Goal: Complete application form

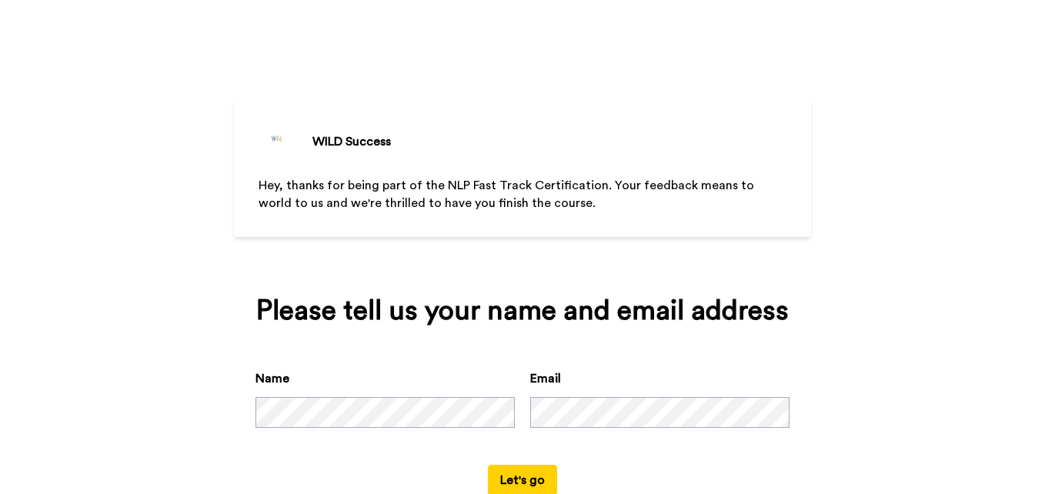
click at [494, 475] on button "Let's go" at bounding box center [522, 480] width 69 height 31
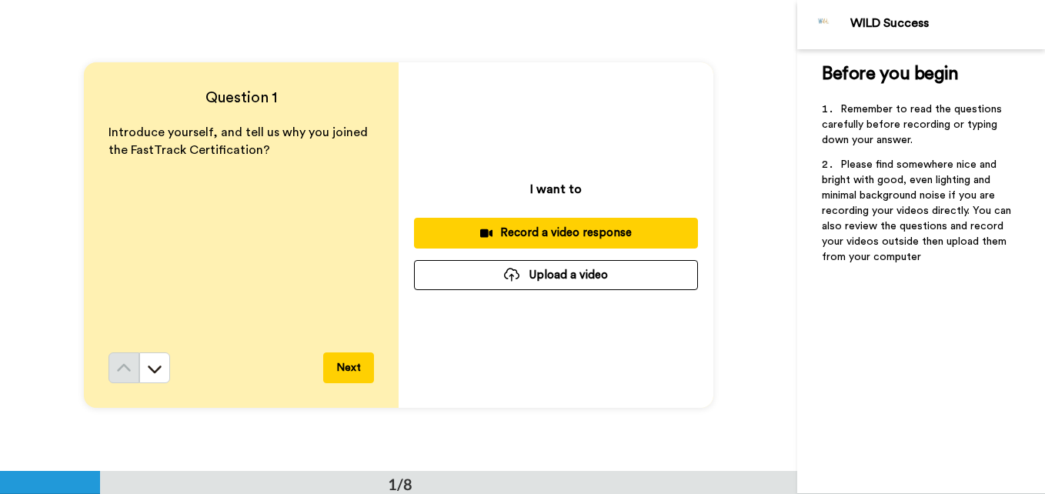
click at [523, 228] on div "Record a video response" at bounding box center [555, 233] width 259 height 16
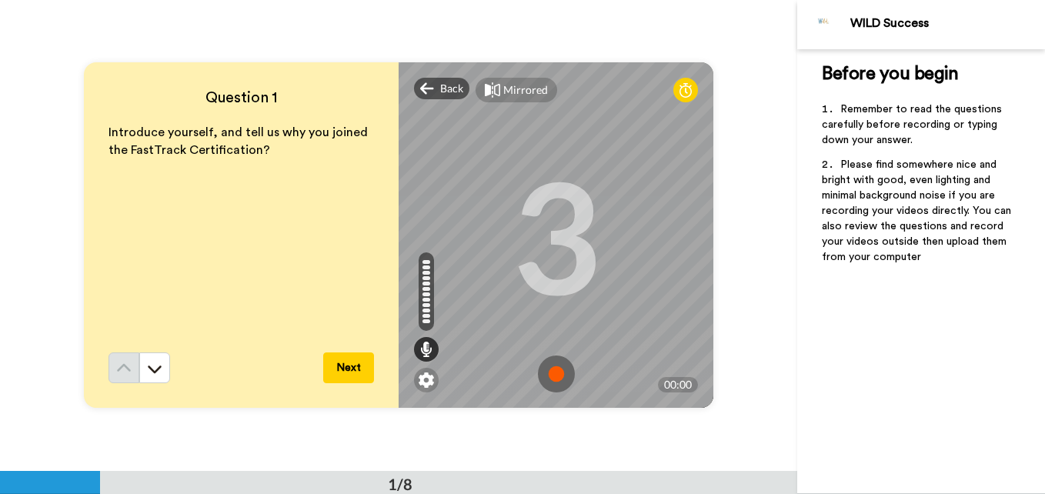
click at [543, 380] on img at bounding box center [556, 374] width 37 height 37
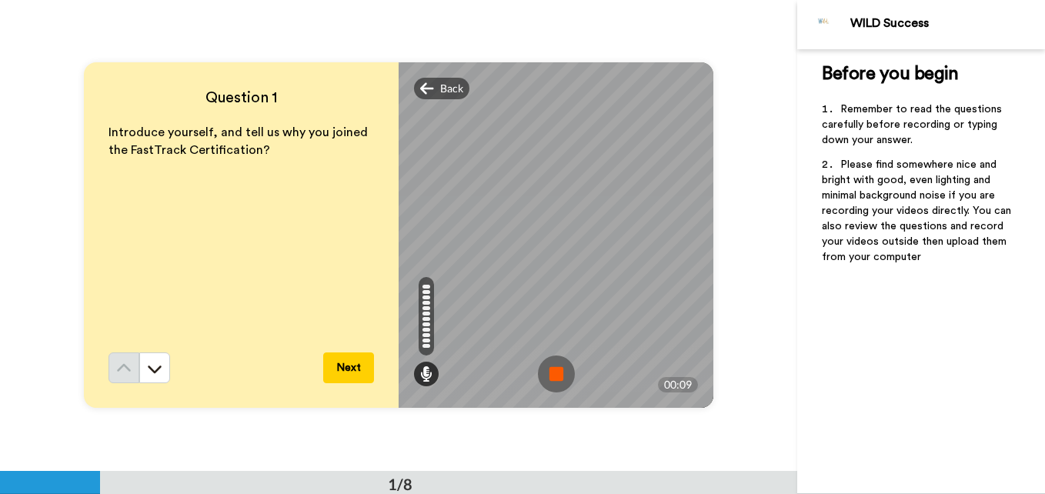
click at [338, 363] on button "Next" at bounding box center [348, 368] width 51 height 31
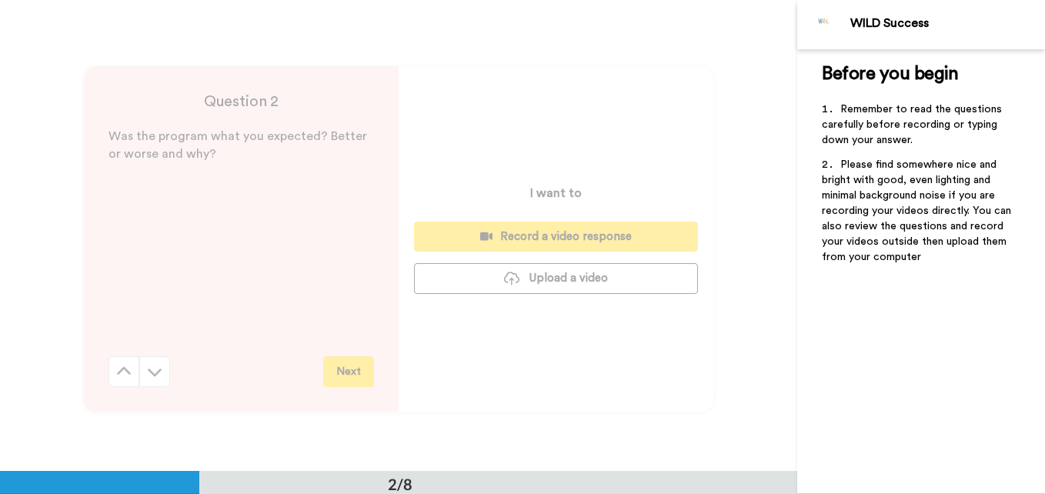
scroll to position [471, 0]
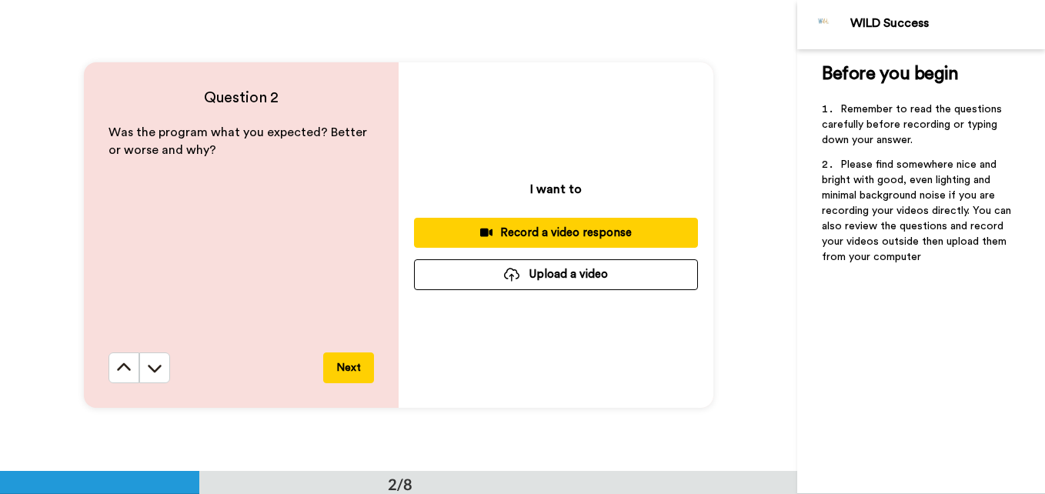
click at [492, 230] on div "Record a video response" at bounding box center [555, 233] width 259 height 16
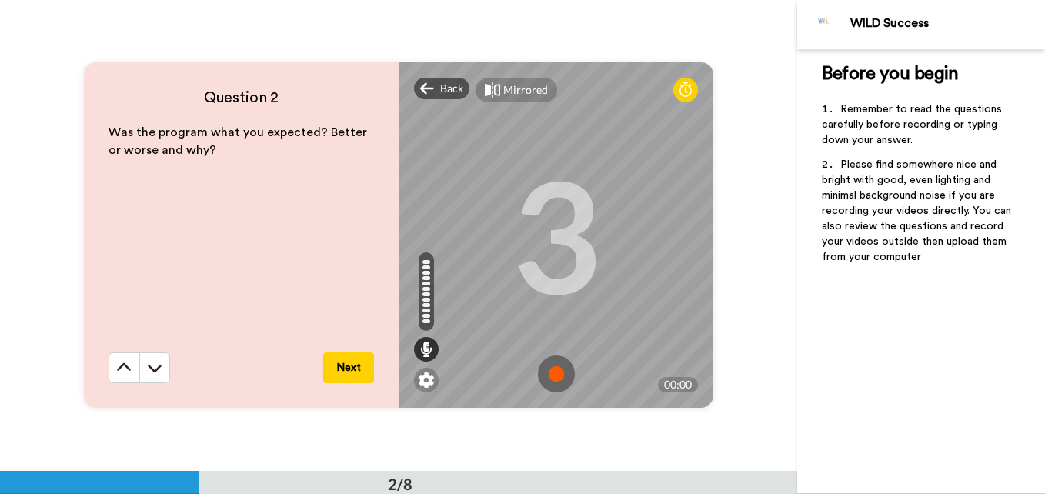
click at [557, 367] on img at bounding box center [556, 374] width 37 height 37
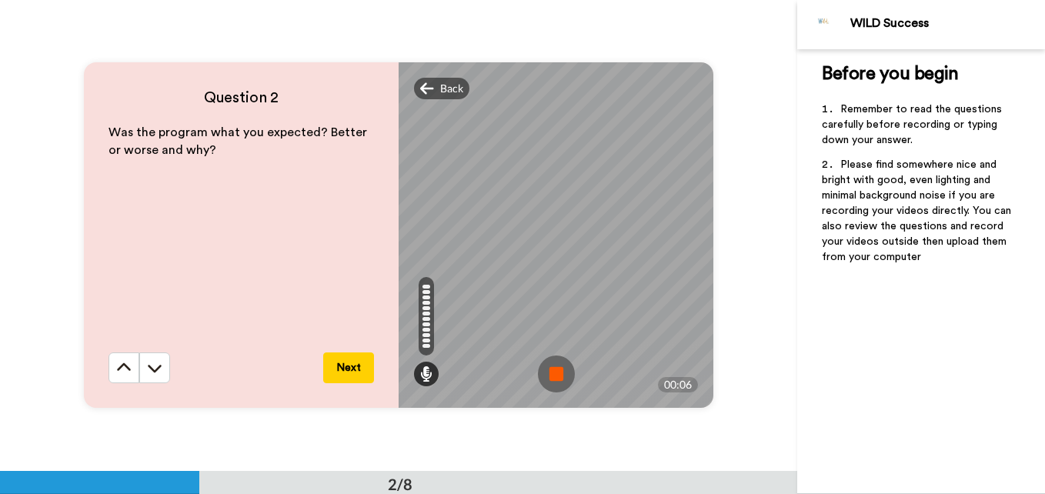
click at [553, 365] on img at bounding box center [556, 374] width 37 height 37
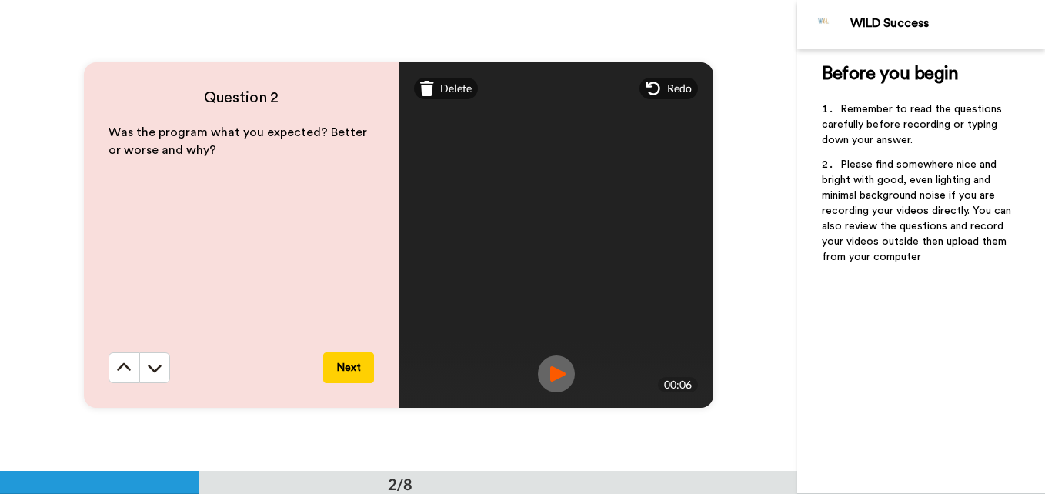
click at [356, 367] on button "Next" at bounding box center [348, 368] width 51 height 31
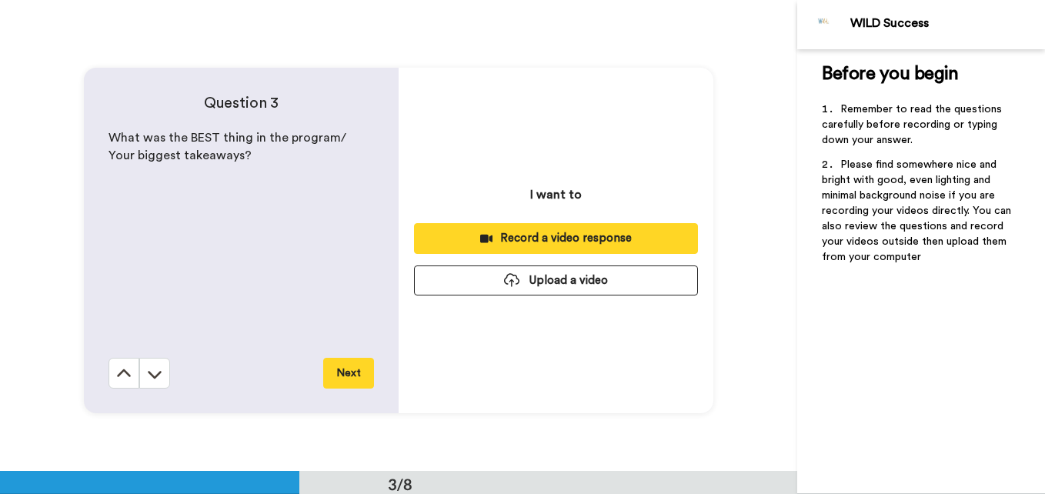
scroll to position [942, 0]
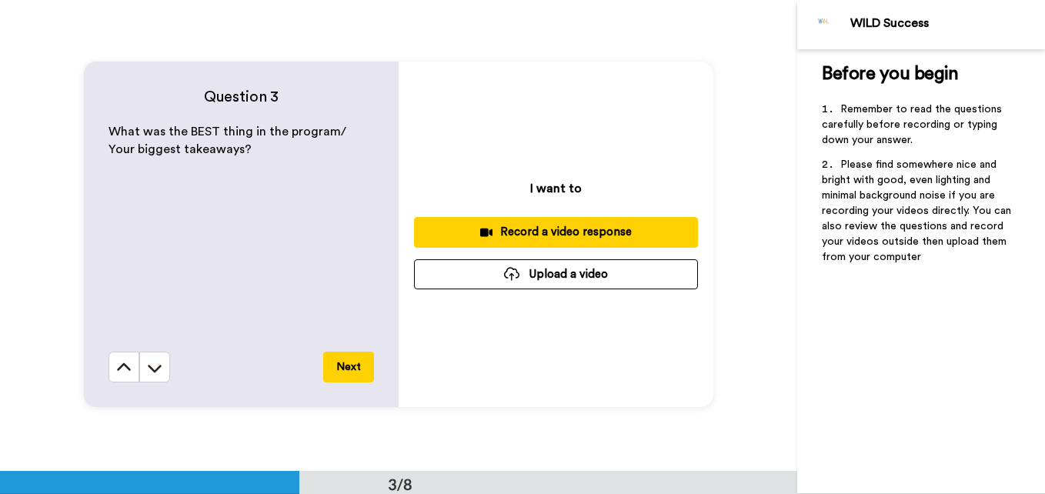
click at [496, 219] on button "Record a video response" at bounding box center [556, 232] width 284 height 30
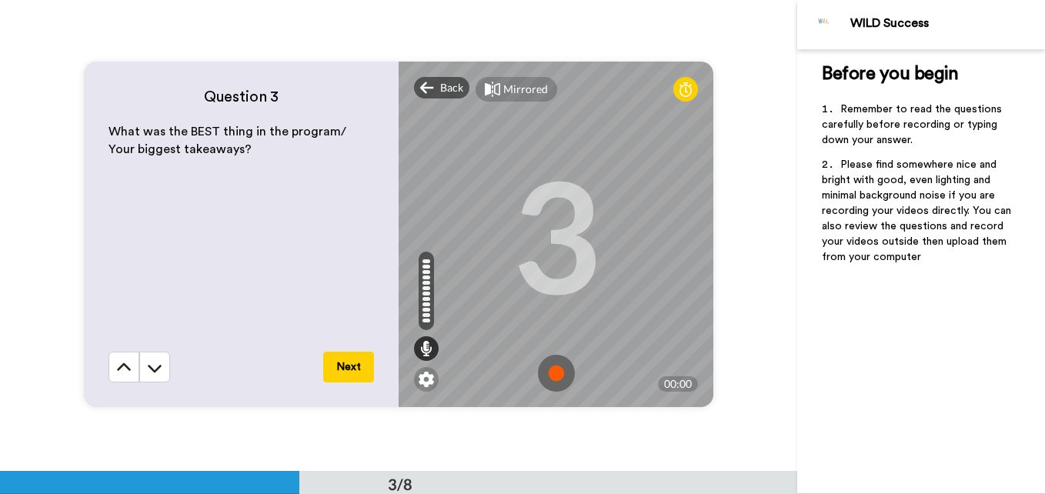
click at [560, 372] on img at bounding box center [556, 373] width 37 height 37
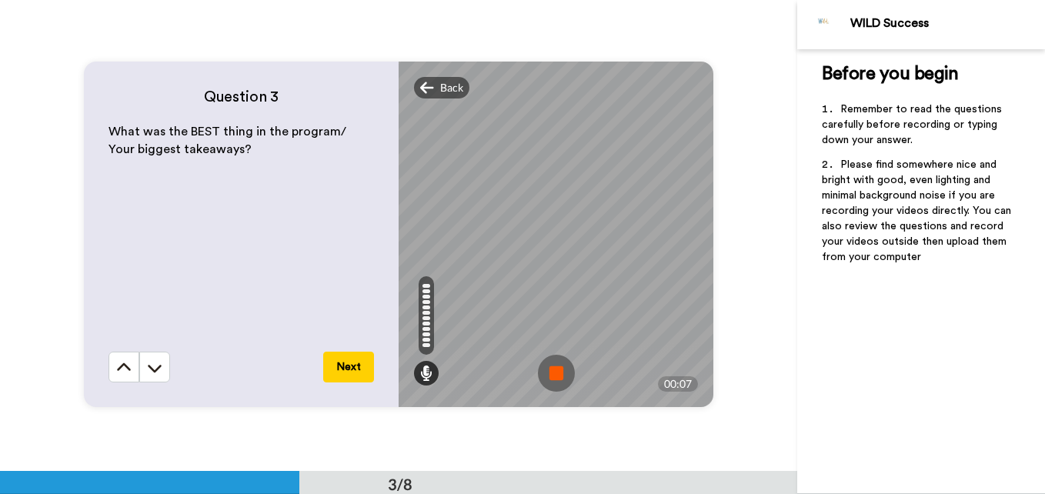
click at [559, 371] on img at bounding box center [556, 373] width 37 height 37
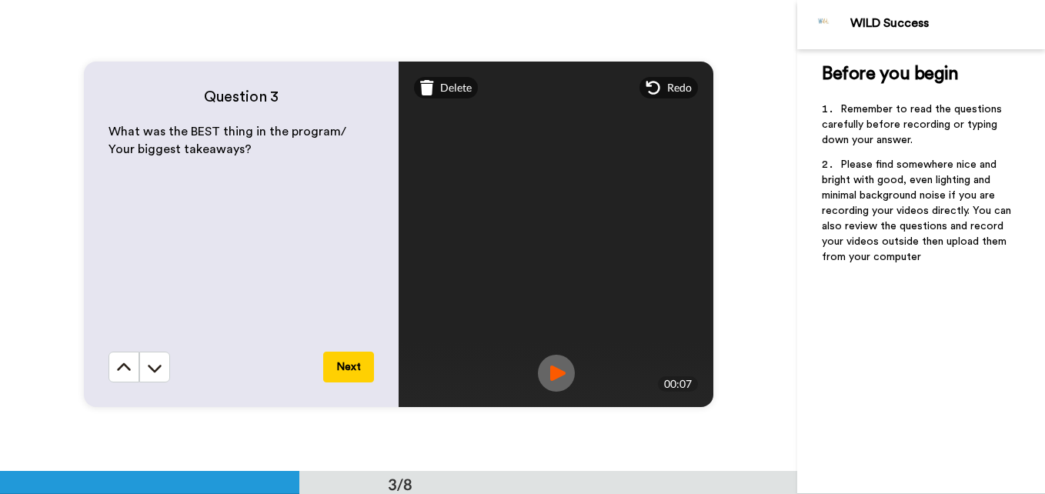
click at [355, 366] on button "Next" at bounding box center [348, 367] width 51 height 31
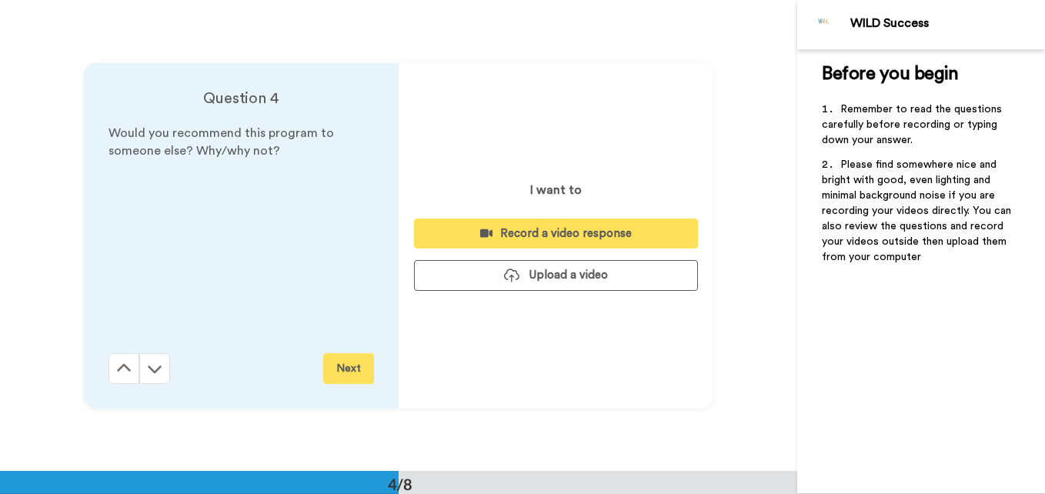
scroll to position [1413, 0]
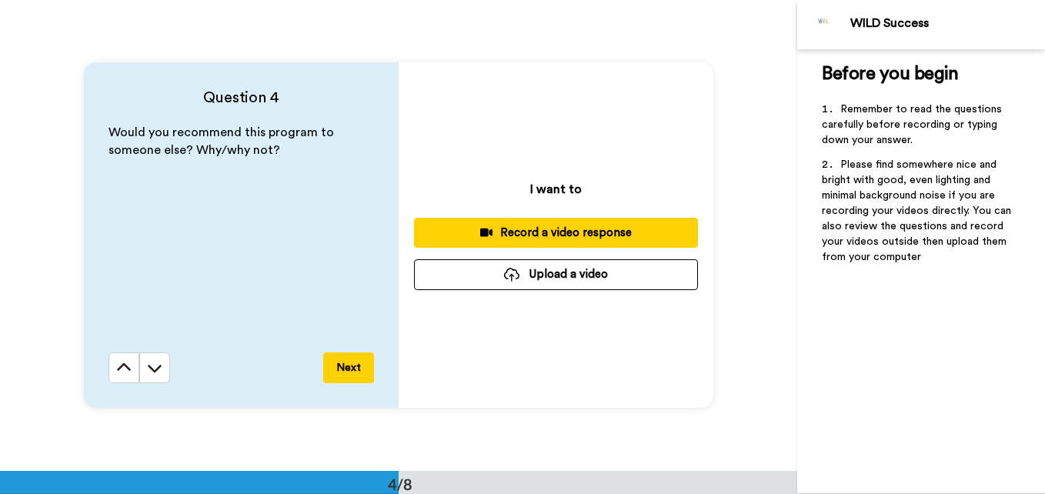
click at [504, 239] on div "Record a video response" at bounding box center [555, 233] width 259 height 16
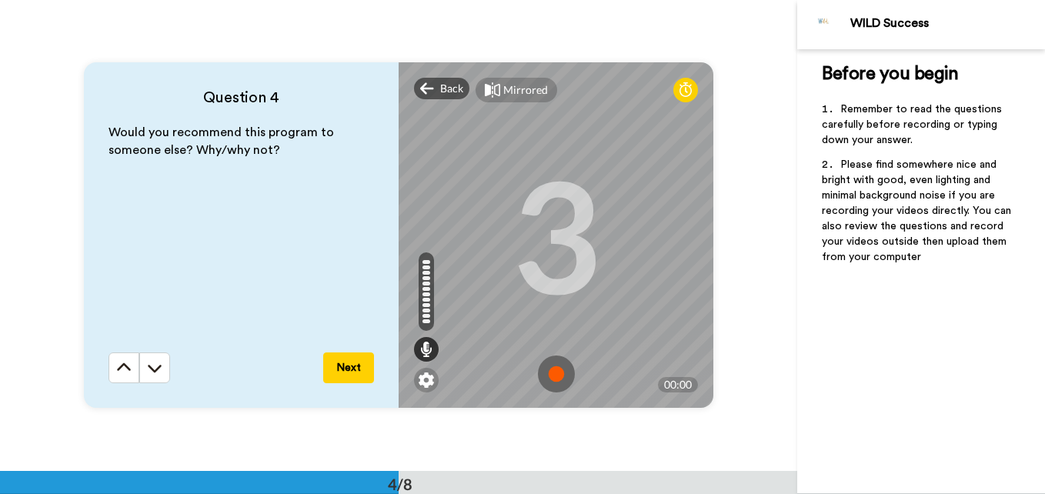
click at [542, 367] on img at bounding box center [556, 374] width 37 height 37
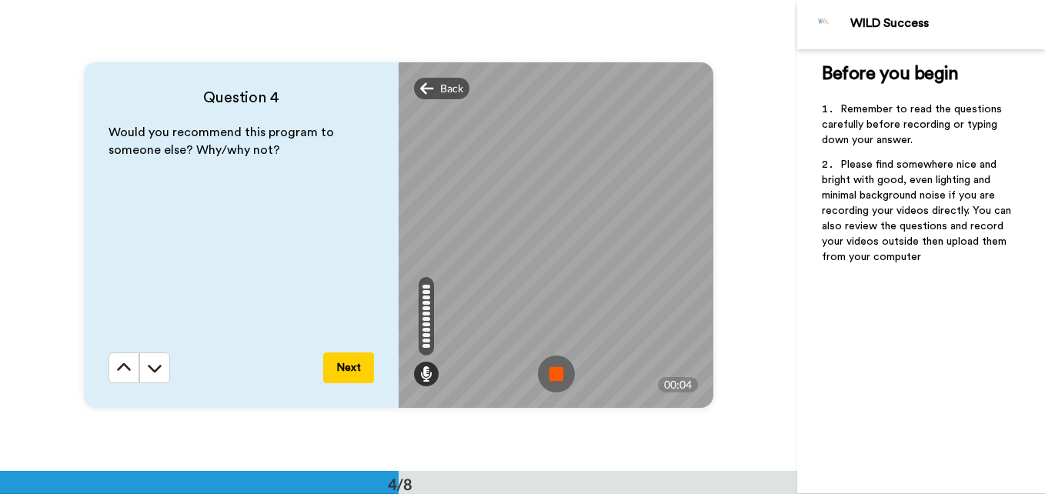
click at [542, 367] on img at bounding box center [556, 374] width 37 height 37
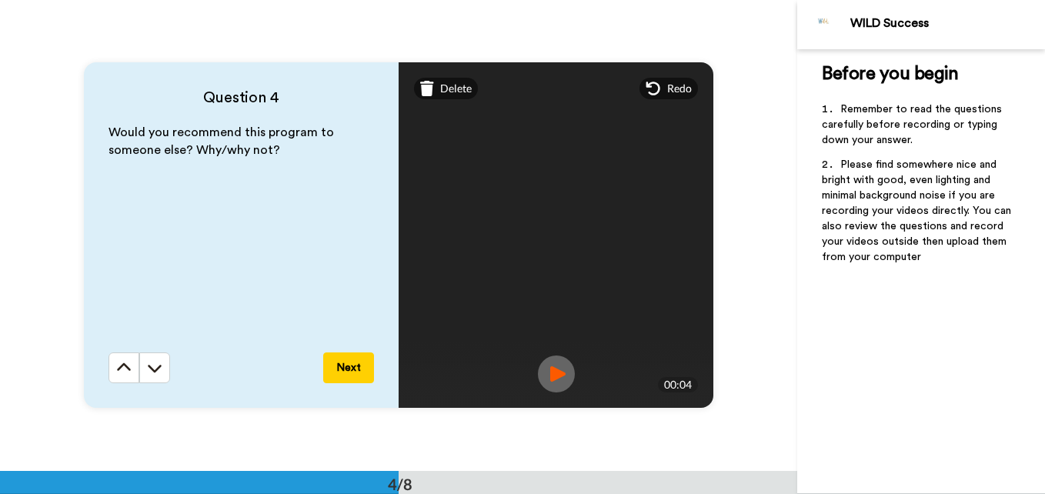
click at [363, 369] on button "Next" at bounding box center [348, 368] width 51 height 31
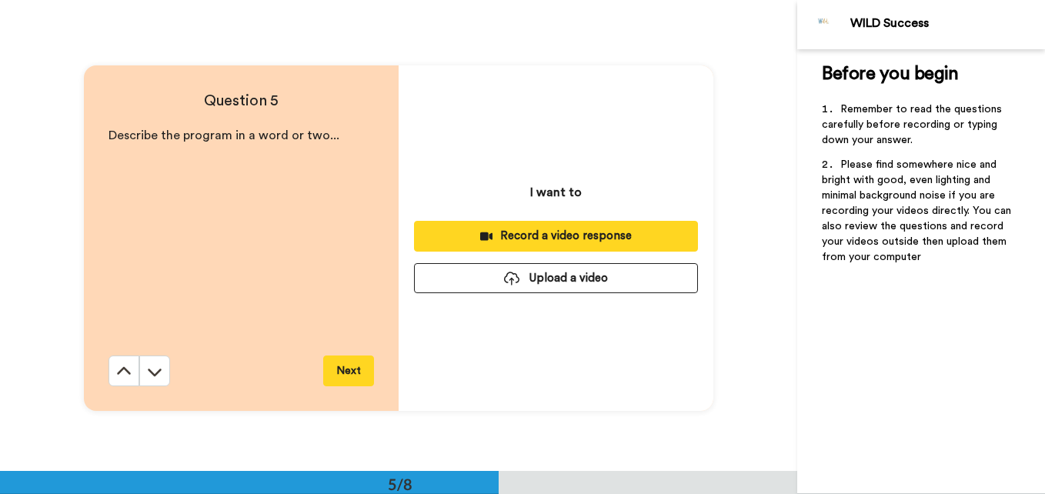
scroll to position [1884, 0]
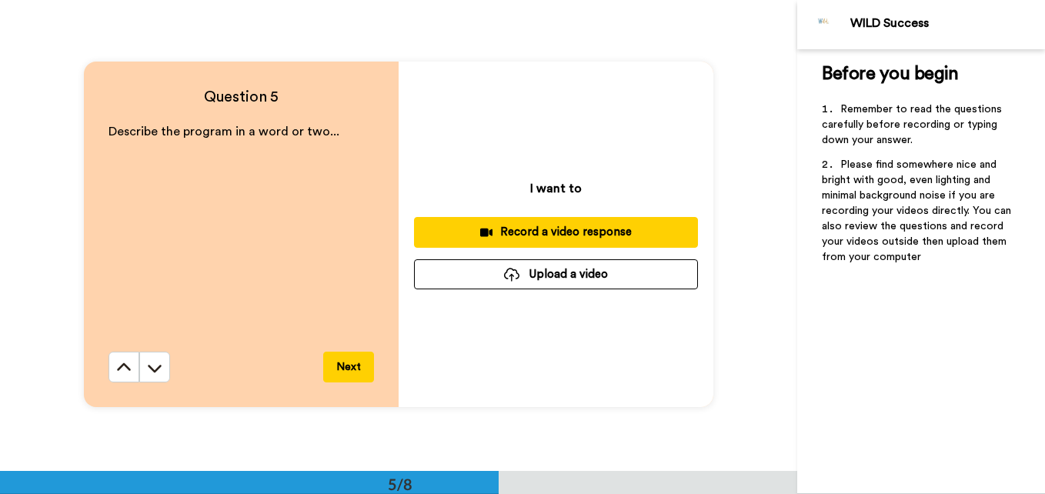
click at [493, 231] on div "Record a video response" at bounding box center [555, 232] width 259 height 16
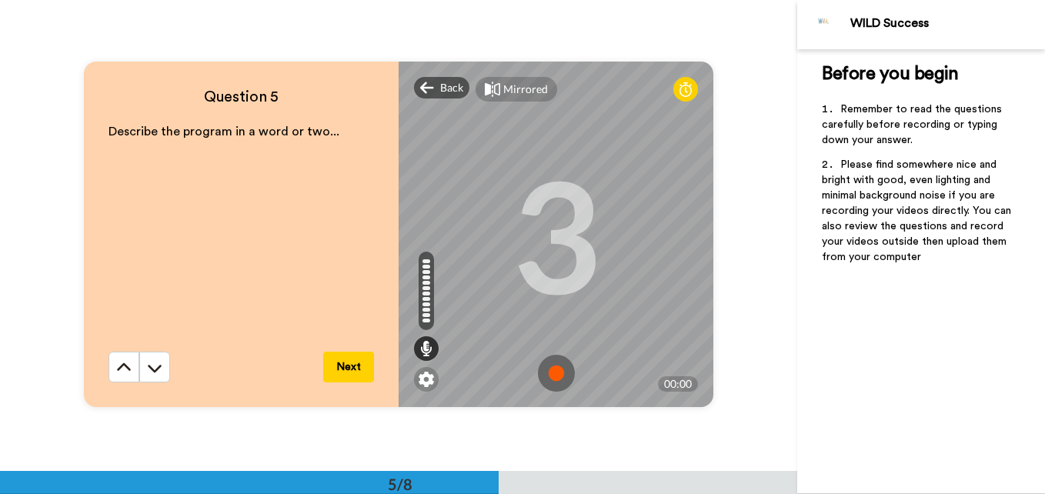
click at [554, 369] on img at bounding box center [556, 373] width 37 height 37
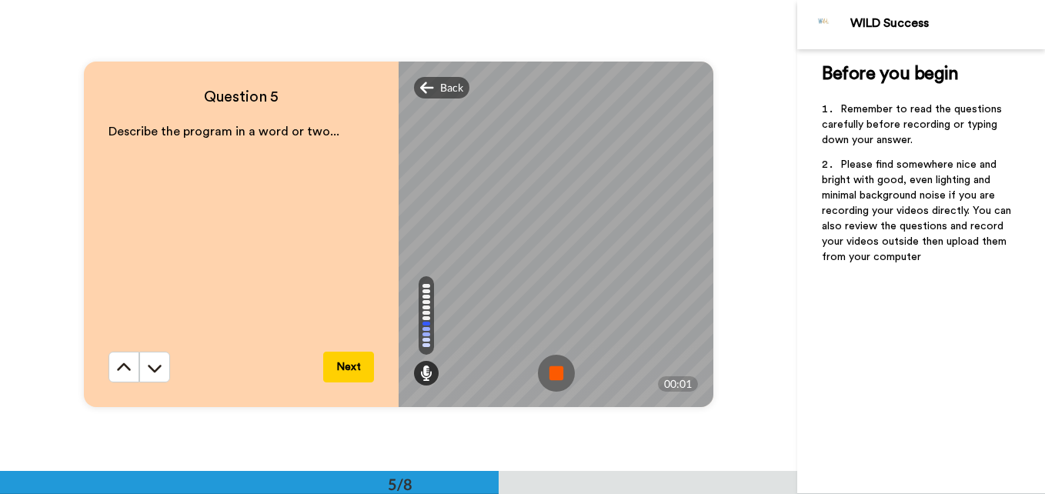
click at [554, 369] on img at bounding box center [556, 373] width 37 height 37
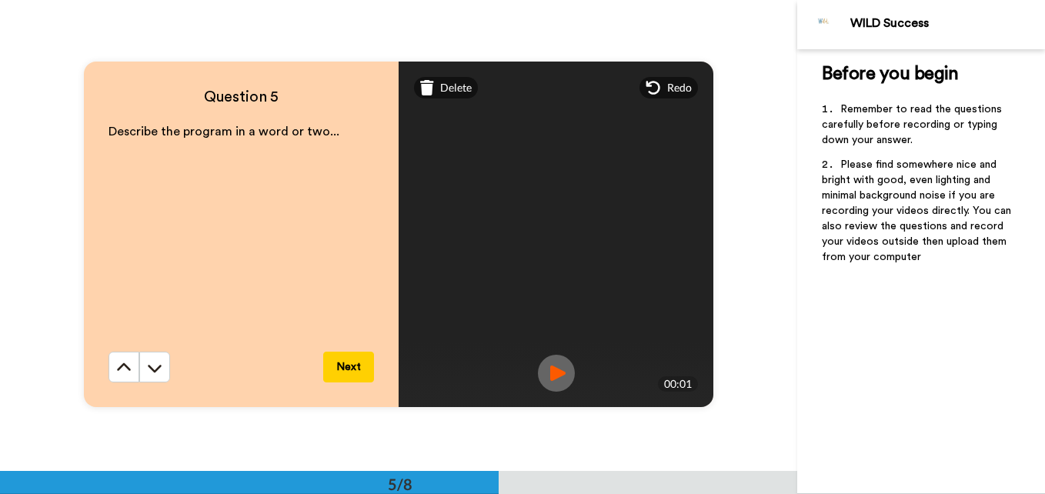
click at [344, 370] on button "Next" at bounding box center [348, 367] width 51 height 31
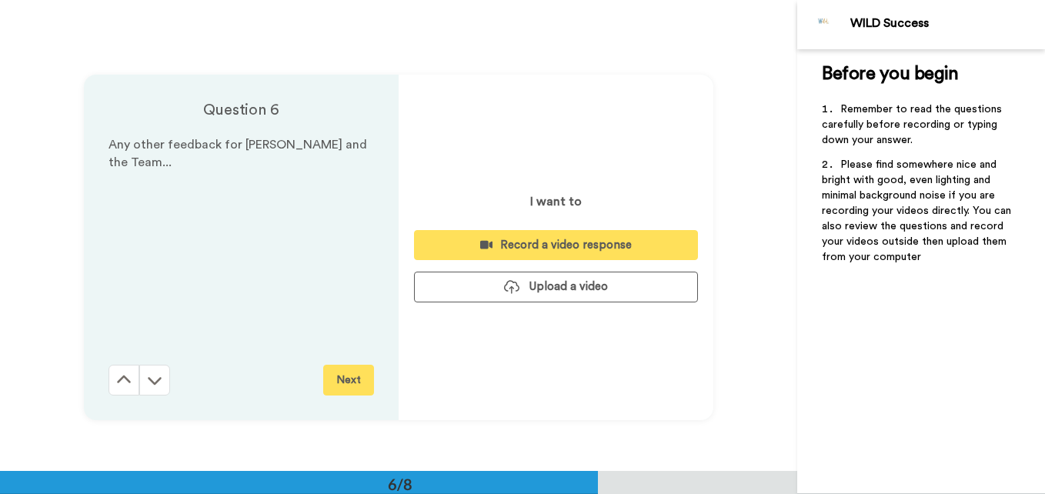
scroll to position [2354, 0]
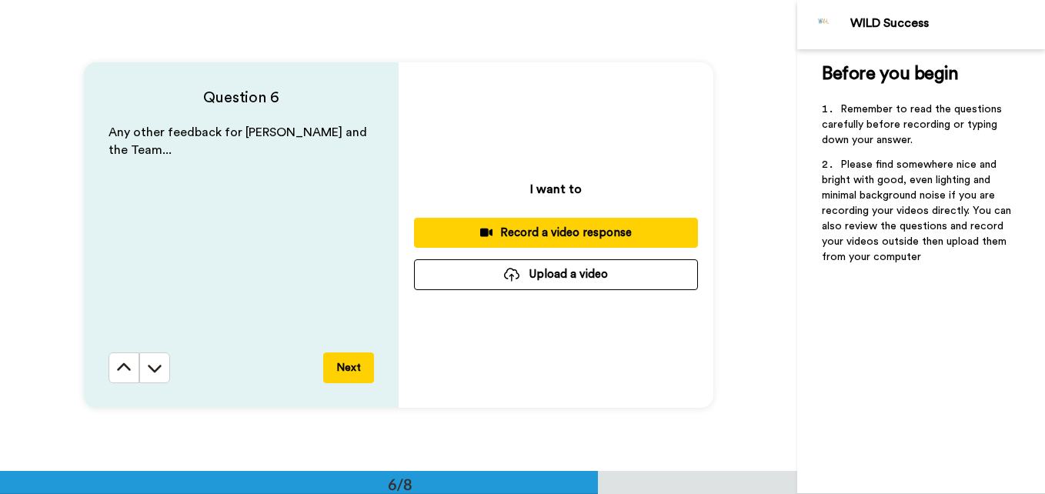
click at [350, 361] on button "Next" at bounding box center [348, 368] width 51 height 31
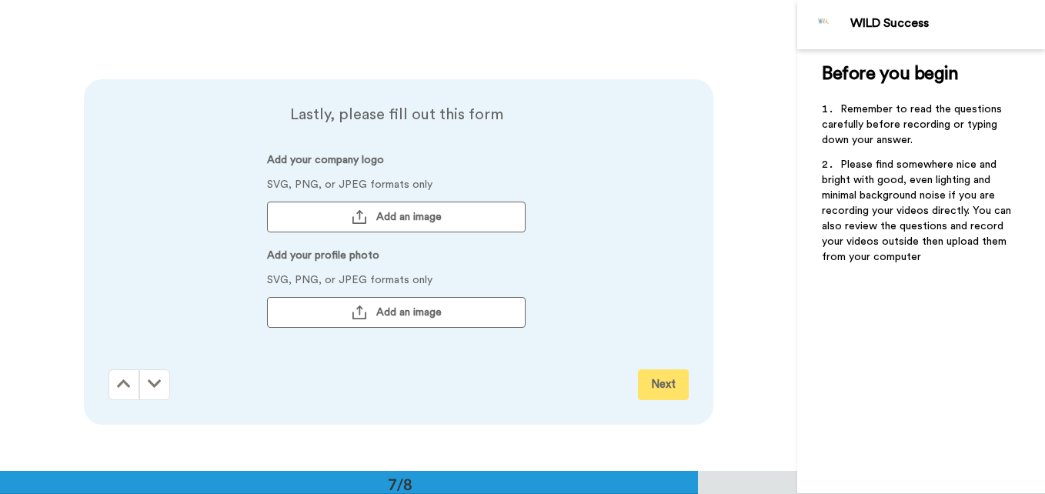
scroll to position [2825, 0]
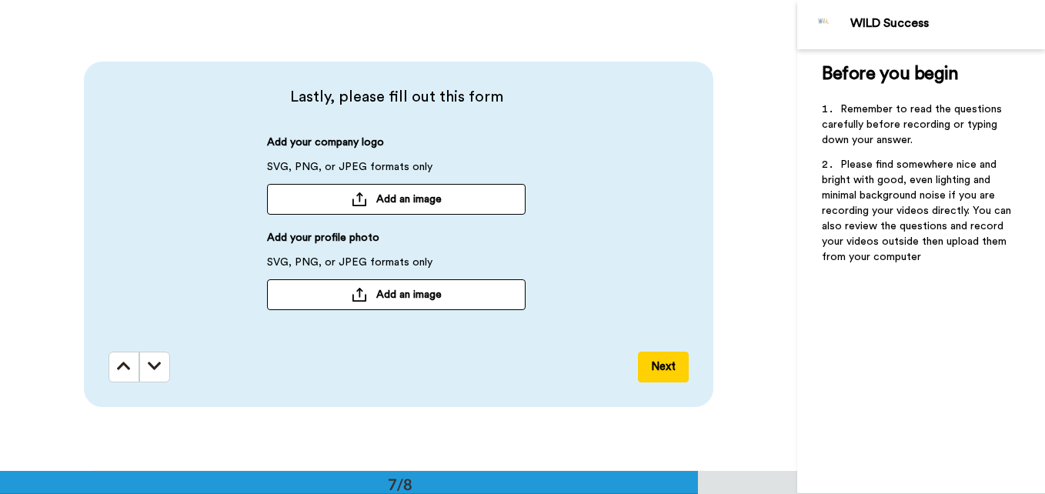
click at [654, 363] on button "Next" at bounding box center [663, 367] width 51 height 31
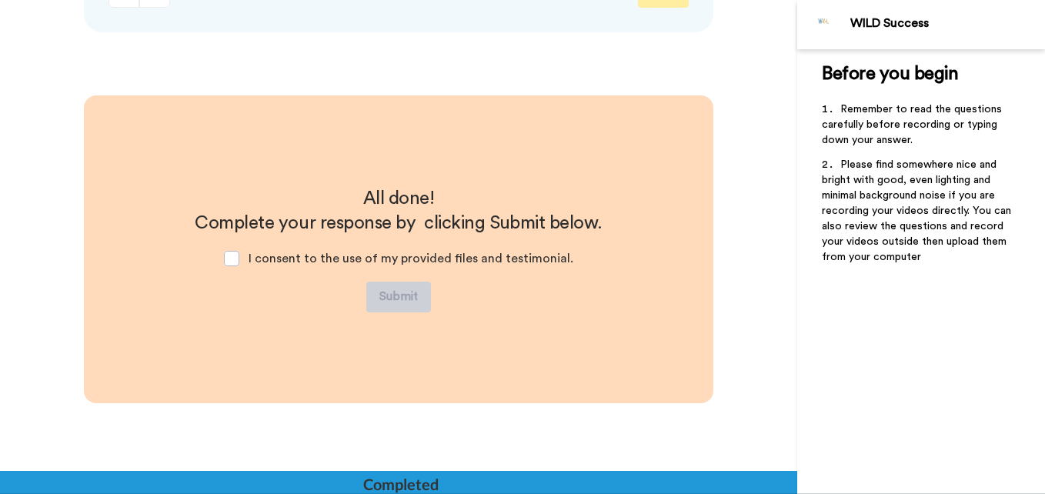
scroll to position [3214, 0]
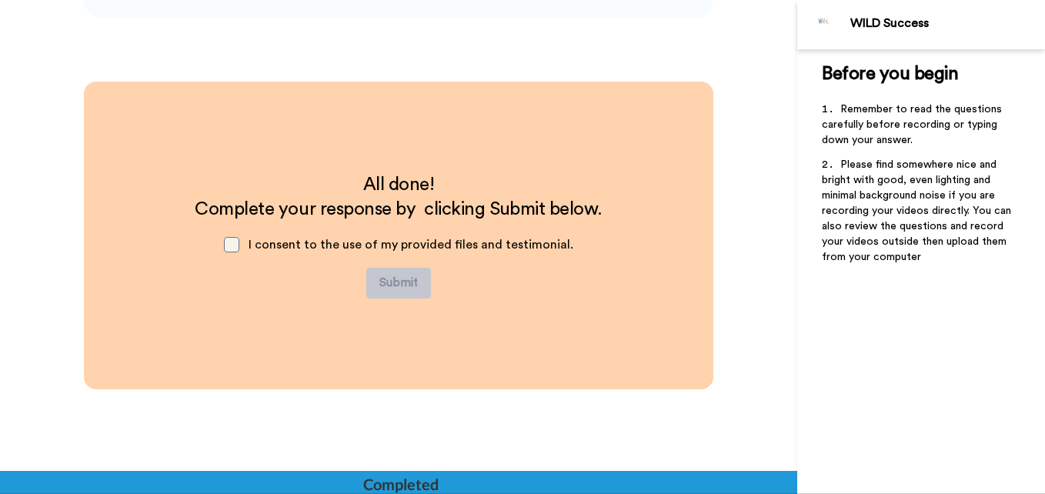
click at [236, 246] on span at bounding box center [231, 244] width 15 height 15
click at [411, 283] on button "Submit" at bounding box center [398, 283] width 65 height 31
